Goal: Task Accomplishment & Management: Manage account settings

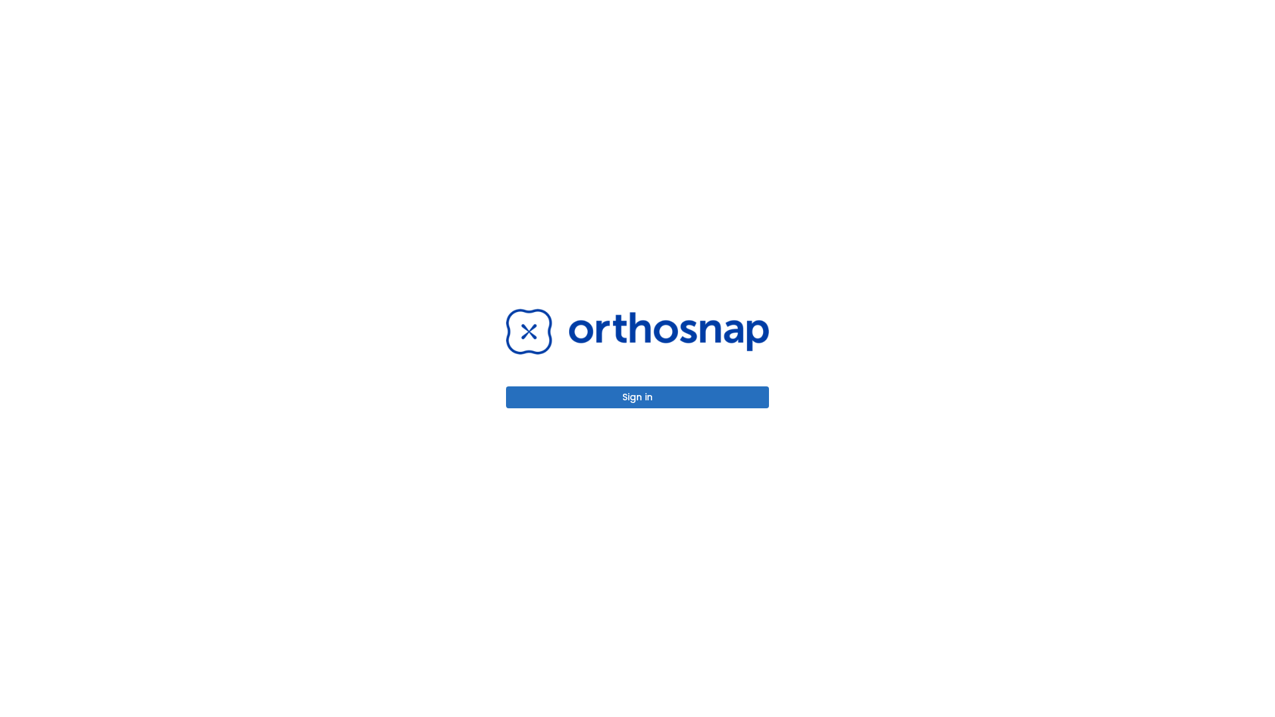
click at [638, 397] on button "Sign in" at bounding box center [637, 398] width 263 height 22
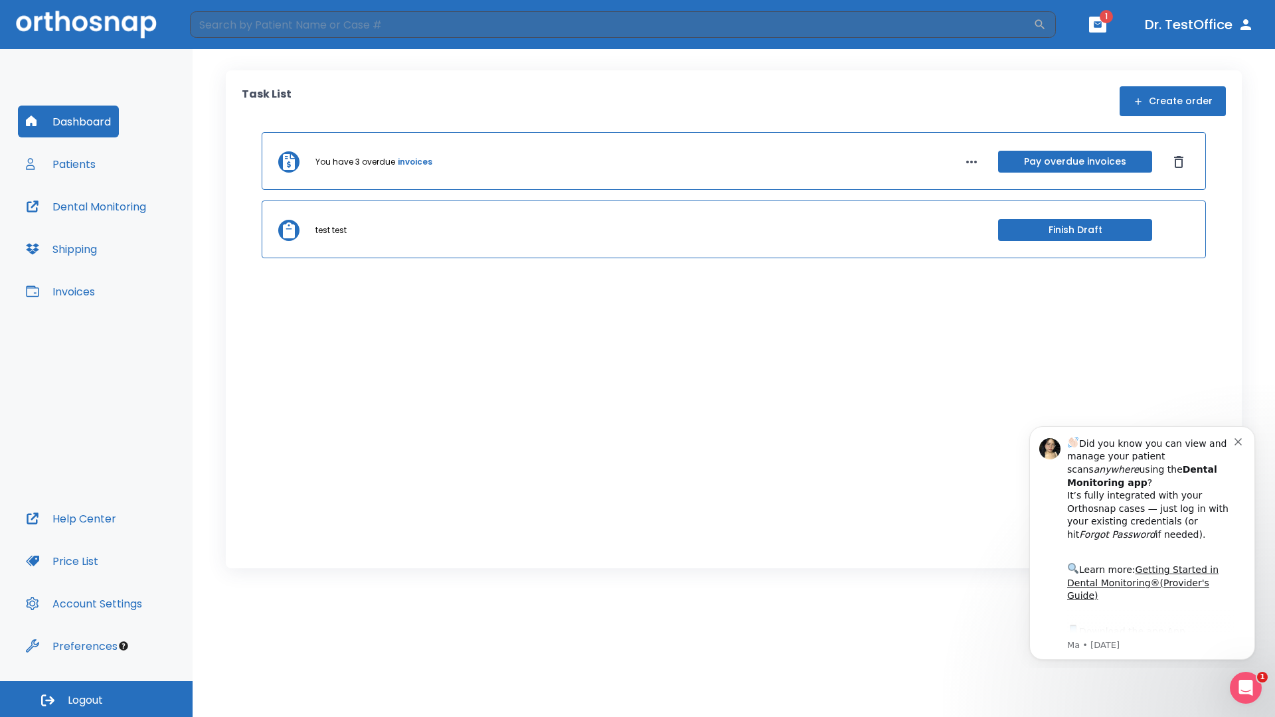
click at [96, 699] on span "Logout" at bounding box center [85, 700] width 35 height 15
